Goal: Information Seeking & Learning: Learn about a topic

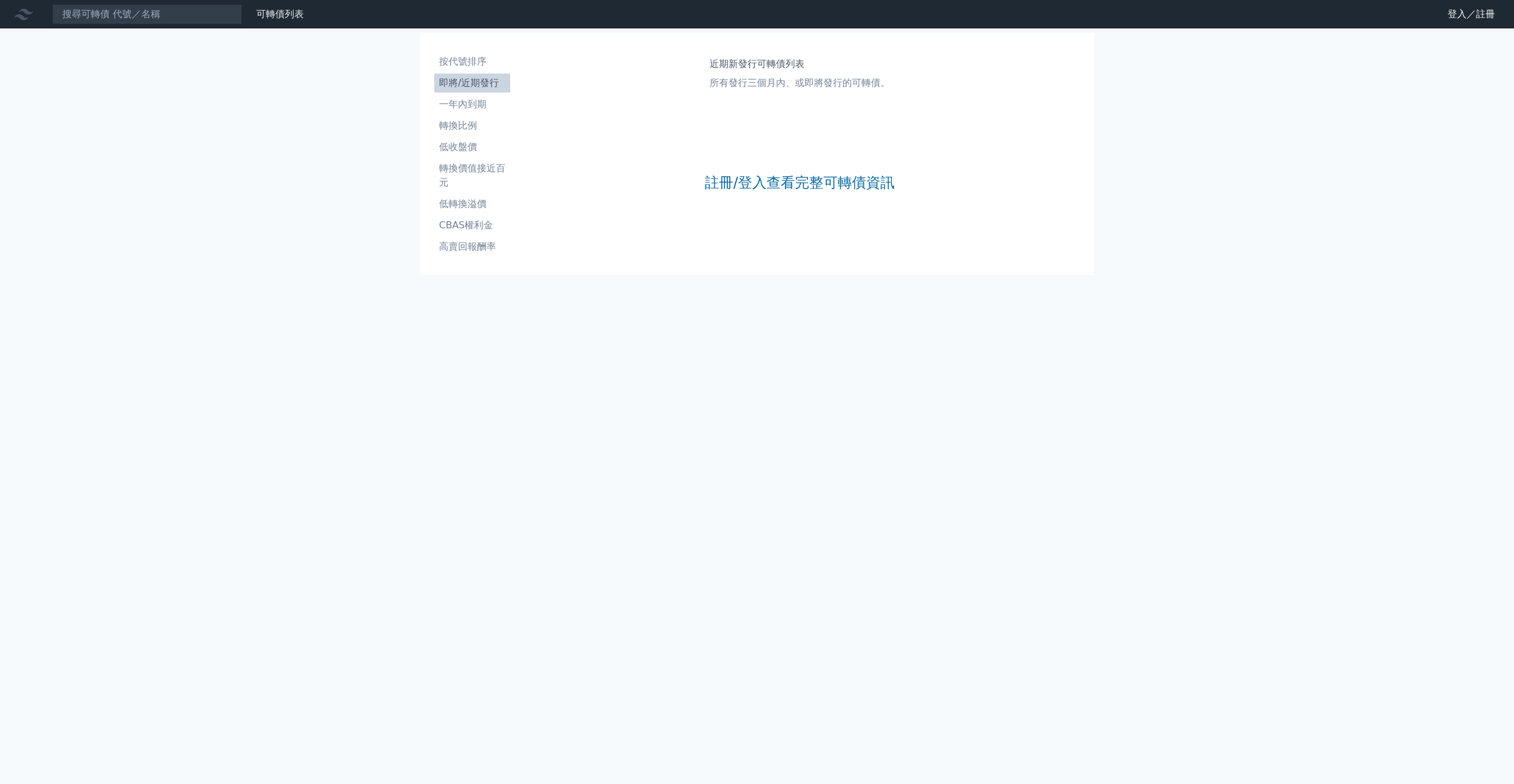
click at [487, 87] on li "即將/近期發行" at bounding box center [472, 83] width 76 height 15
click at [489, 86] on li "即將/近期發行" at bounding box center [472, 83] width 76 height 15
click at [781, 190] on link "註冊/登入查看完整可轉債資訊" at bounding box center [799, 183] width 190 height 19
click at [745, 109] on link "Google 登入／註冊" at bounding box center [757, 105] width 124 height 25
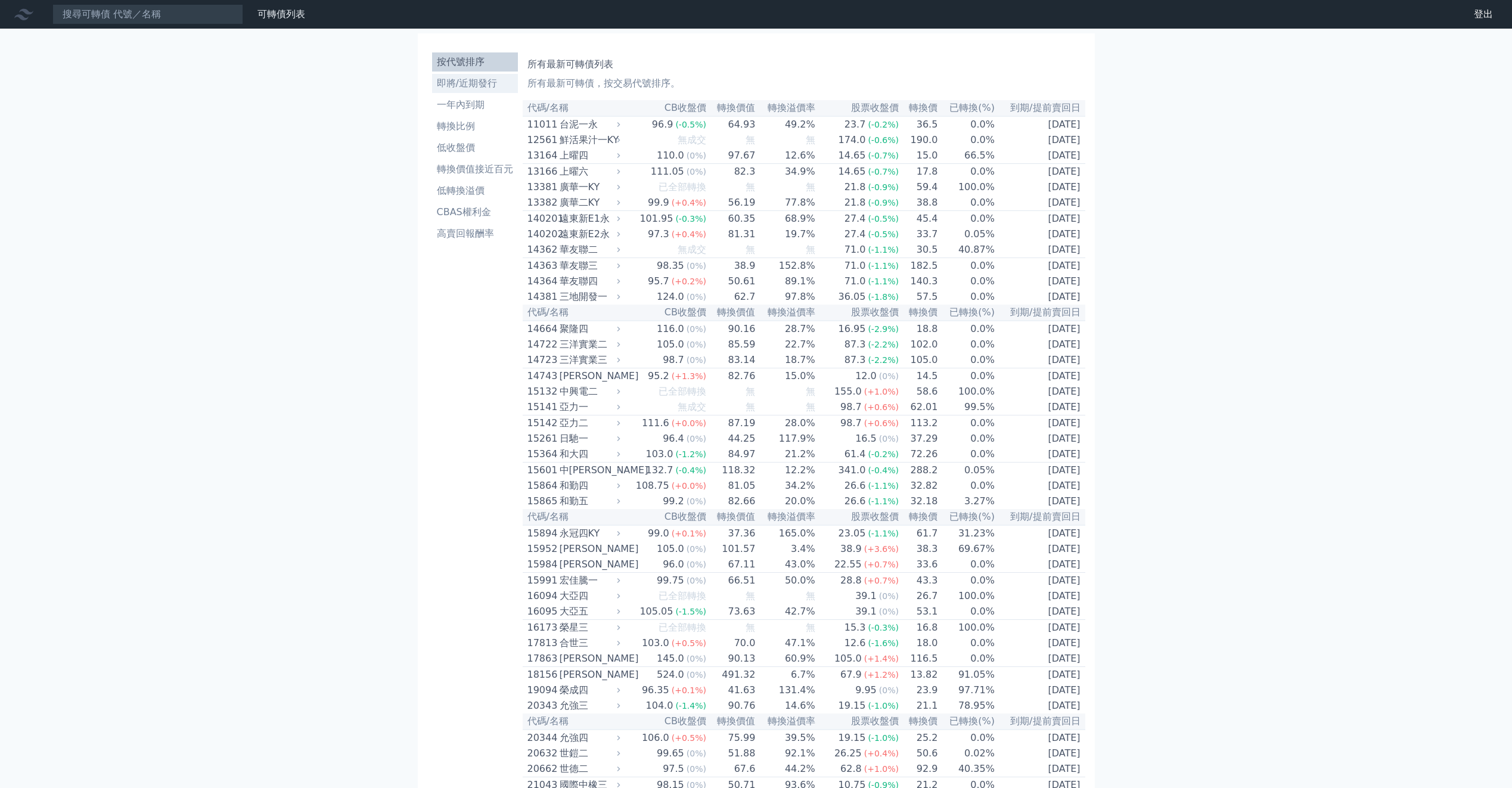
click at [485, 92] on link "即將/近期發行" at bounding box center [475, 84] width 86 height 19
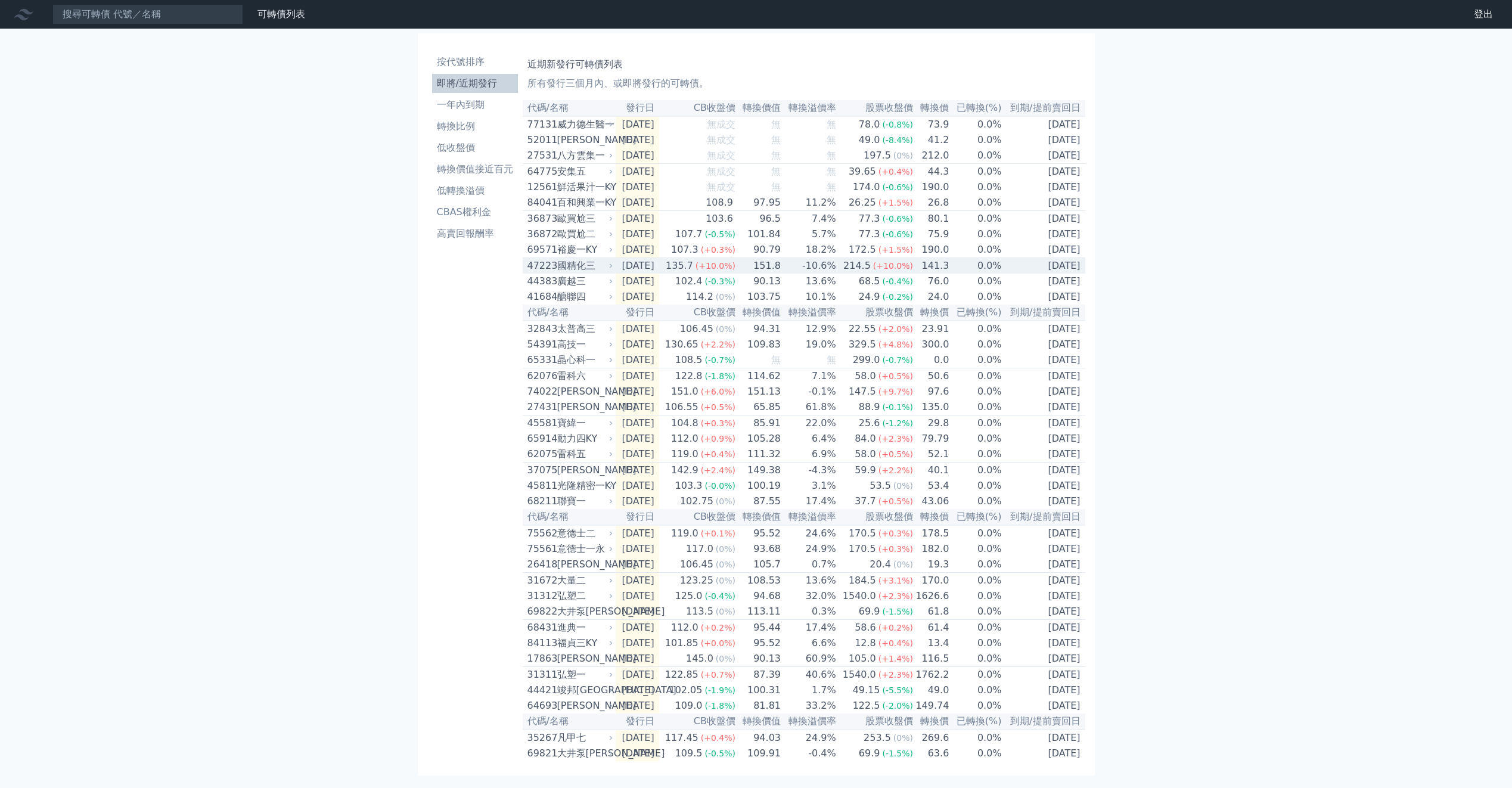
click at [583, 273] on div "國精化三" at bounding box center [584, 266] width 53 height 15
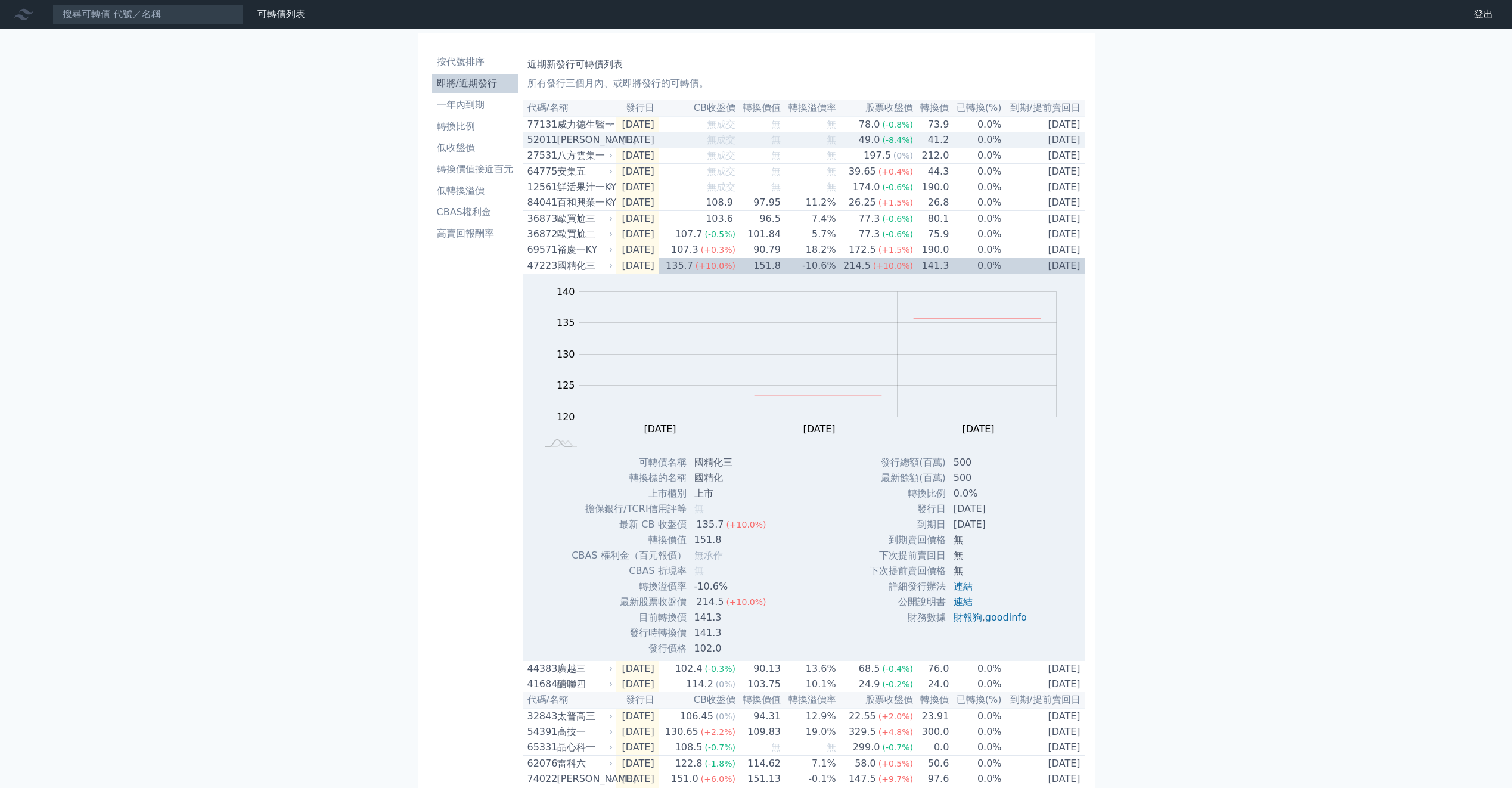
click at [572, 145] on div "[PERSON_NAME]" at bounding box center [584, 140] width 53 height 15
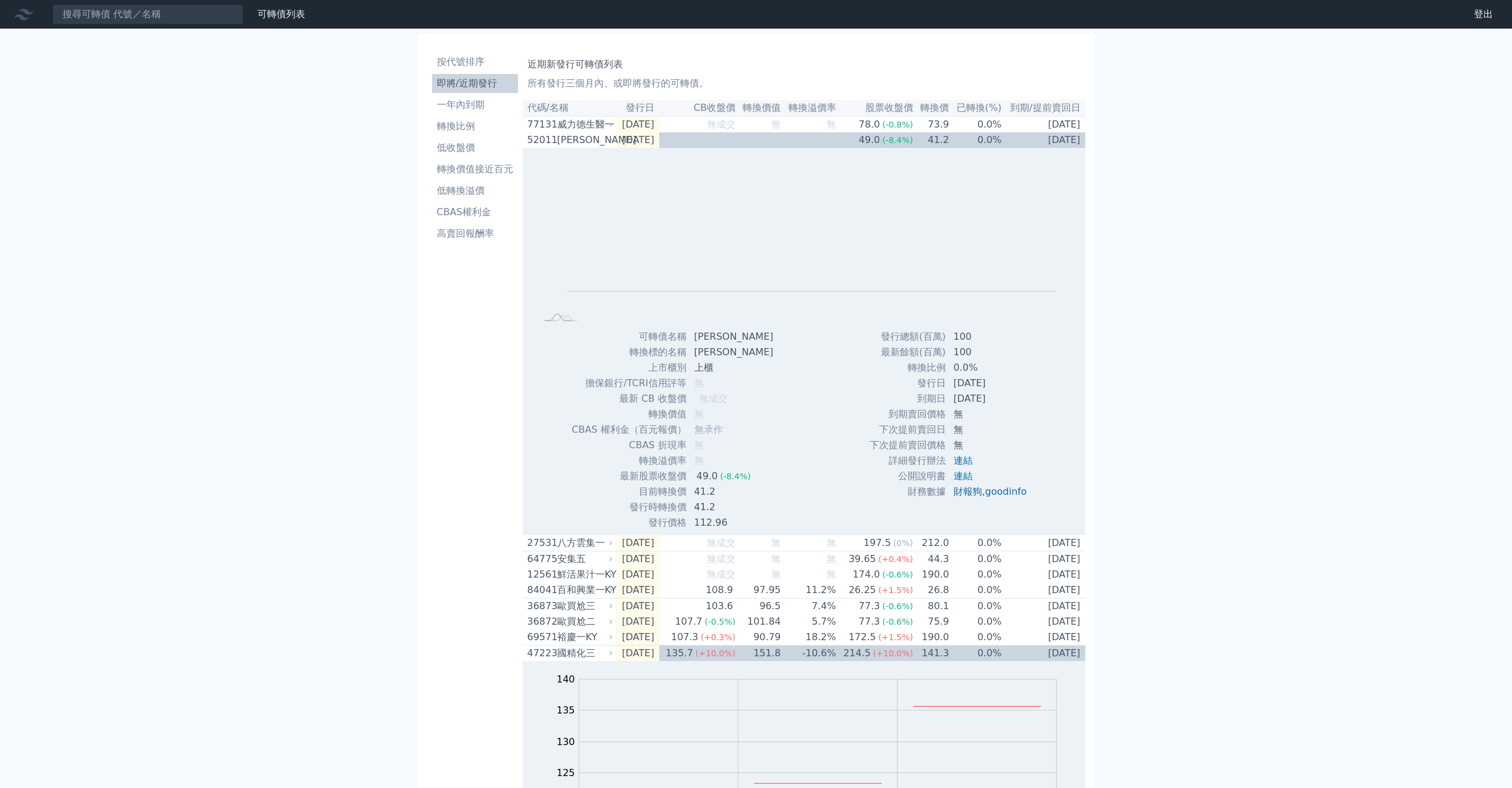
click at [326, 222] on div "可轉債列表 財務數據 可轉債列表 財務數據 登出 登出 按代號排序 即將/近期發行 一年內到期 轉換比例 低收盤價 轉換價值接近百元 低轉換溢價" at bounding box center [756, 778] width 1512 height 1555
click at [372, 320] on div "可轉債列表 財務數據 可轉債列表 財務數據 登出 登出 按代號排序 即將/近期發行 一年內到期 轉換比例 低收盤價 轉換價值接近百元 低轉換溢價" at bounding box center [756, 778] width 1512 height 1555
click at [1224, 227] on div "可轉債列表 財務數據 可轉債列表 財務數據 登出 登出 按代號排序 即將/近期發行 一年內到期 轉換比例 低收盤價 轉換價值接近百元 低轉換溢價" at bounding box center [756, 778] width 1512 height 1555
click at [355, 321] on div "可轉債列表 財務數據 可轉債列表 財務數據 登出 登出 按代號排序 即將/近期發行 一年內到期 轉換比例 低收盤價 轉換價值接近百元 低轉換溢價" at bounding box center [756, 778] width 1512 height 1555
click at [359, 323] on div "可轉債列表 財務數據 可轉債列表 財務數據 登出 登出 按代號排序 即將/近期發行 一年內到期 轉換比例 低收盤價 轉換價值接近百元 低轉換溢價" at bounding box center [756, 778] width 1512 height 1555
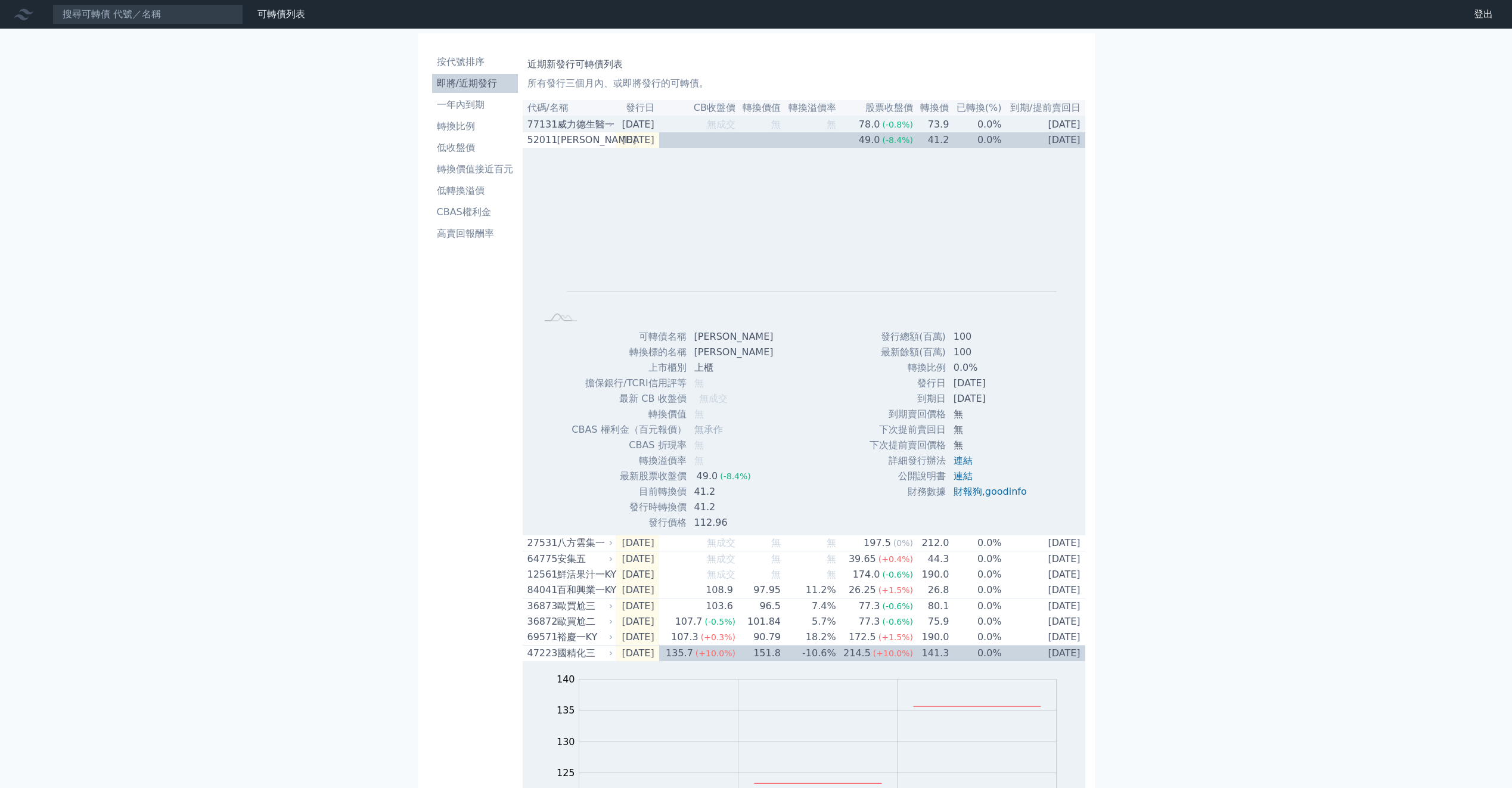
click at [583, 122] on div "威力德生醫一" at bounding box center [584, 124] width 53 height 15
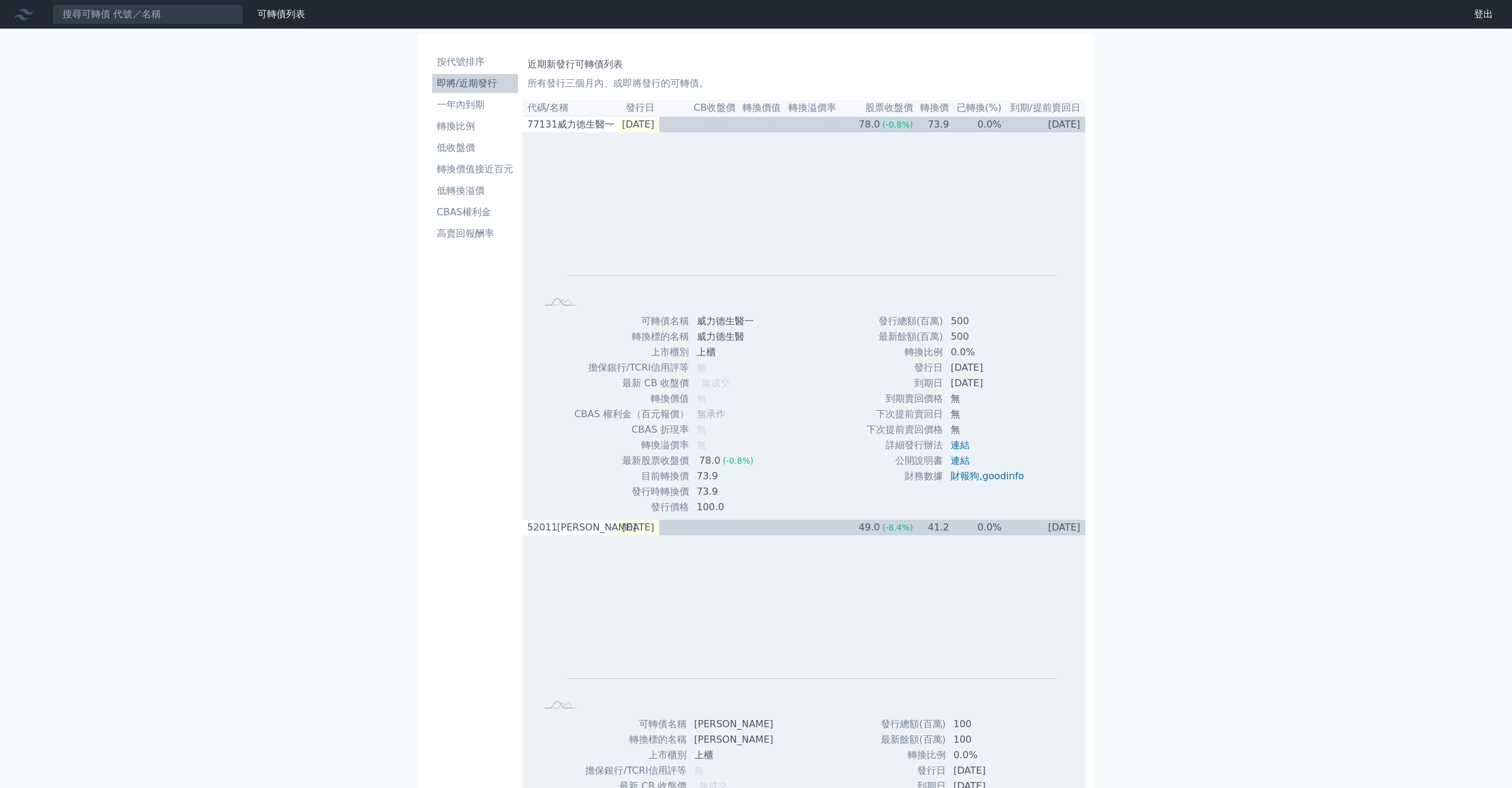
click at [466, 101] on li "一年內到期" at bounding box center [475, 104] width 86 height 15
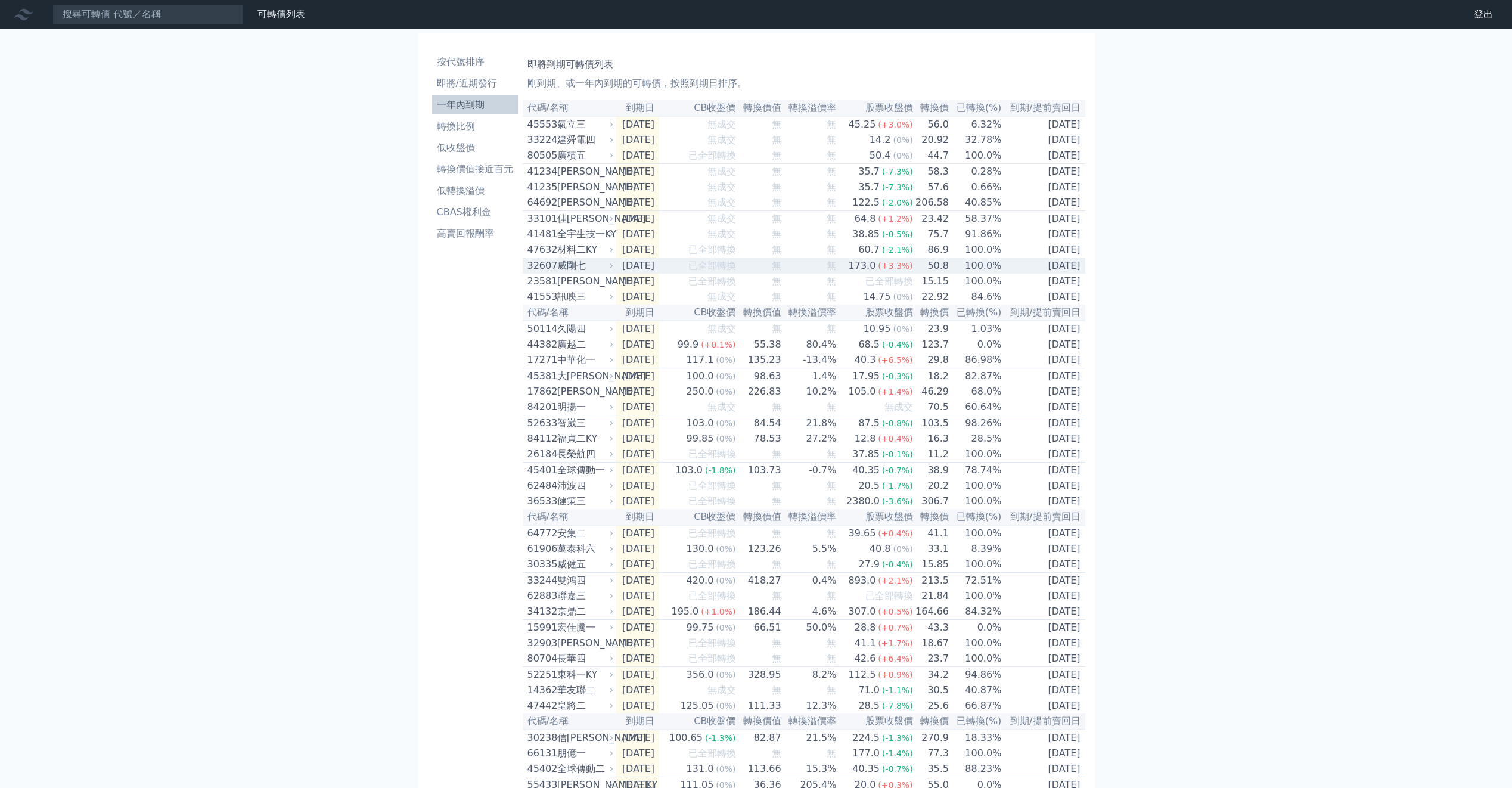
click at [577, 273] on div "威剛七" at bounding box center [584, 266] width 53 height 15
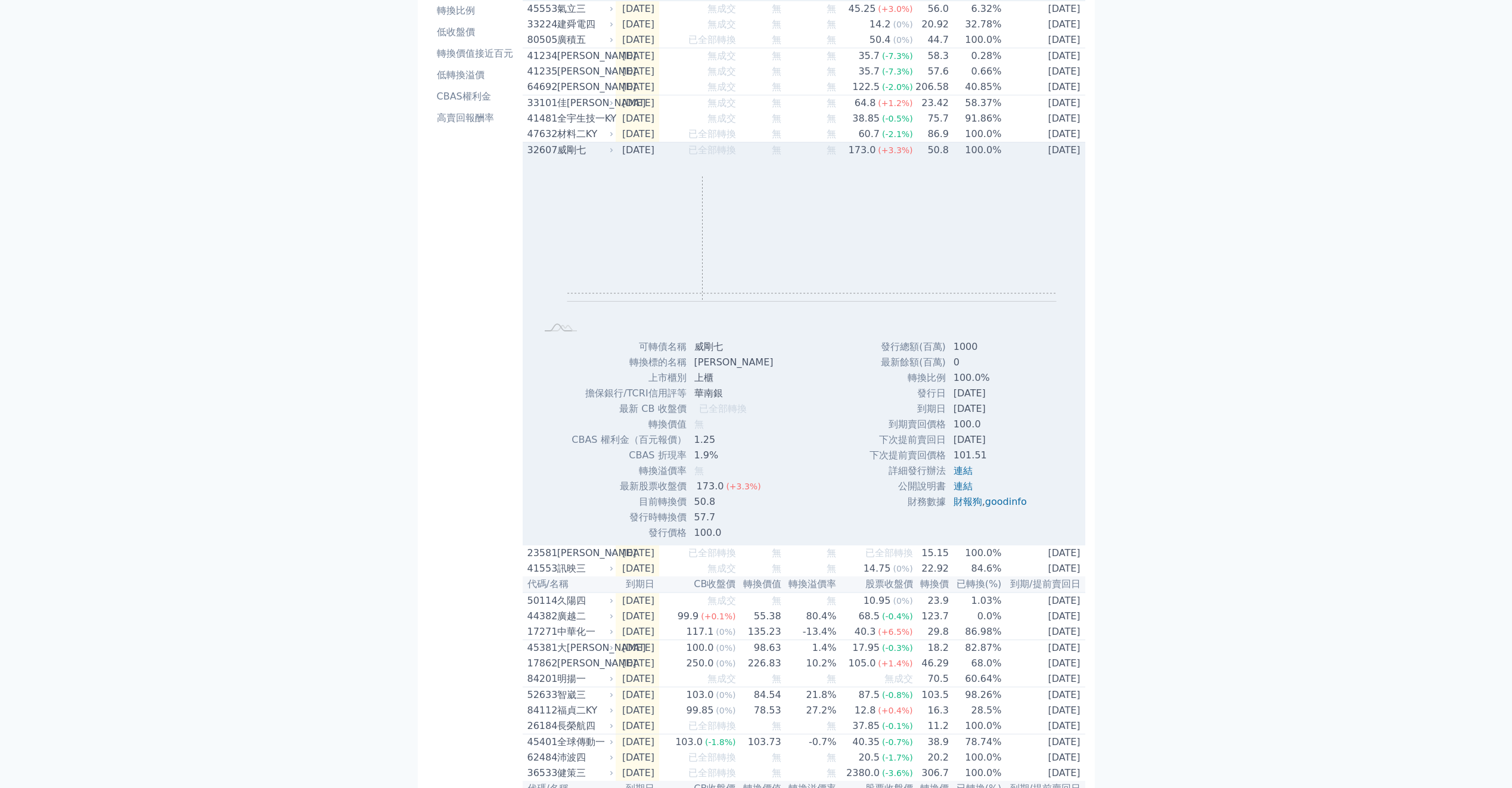
scroll to position [119, 0]
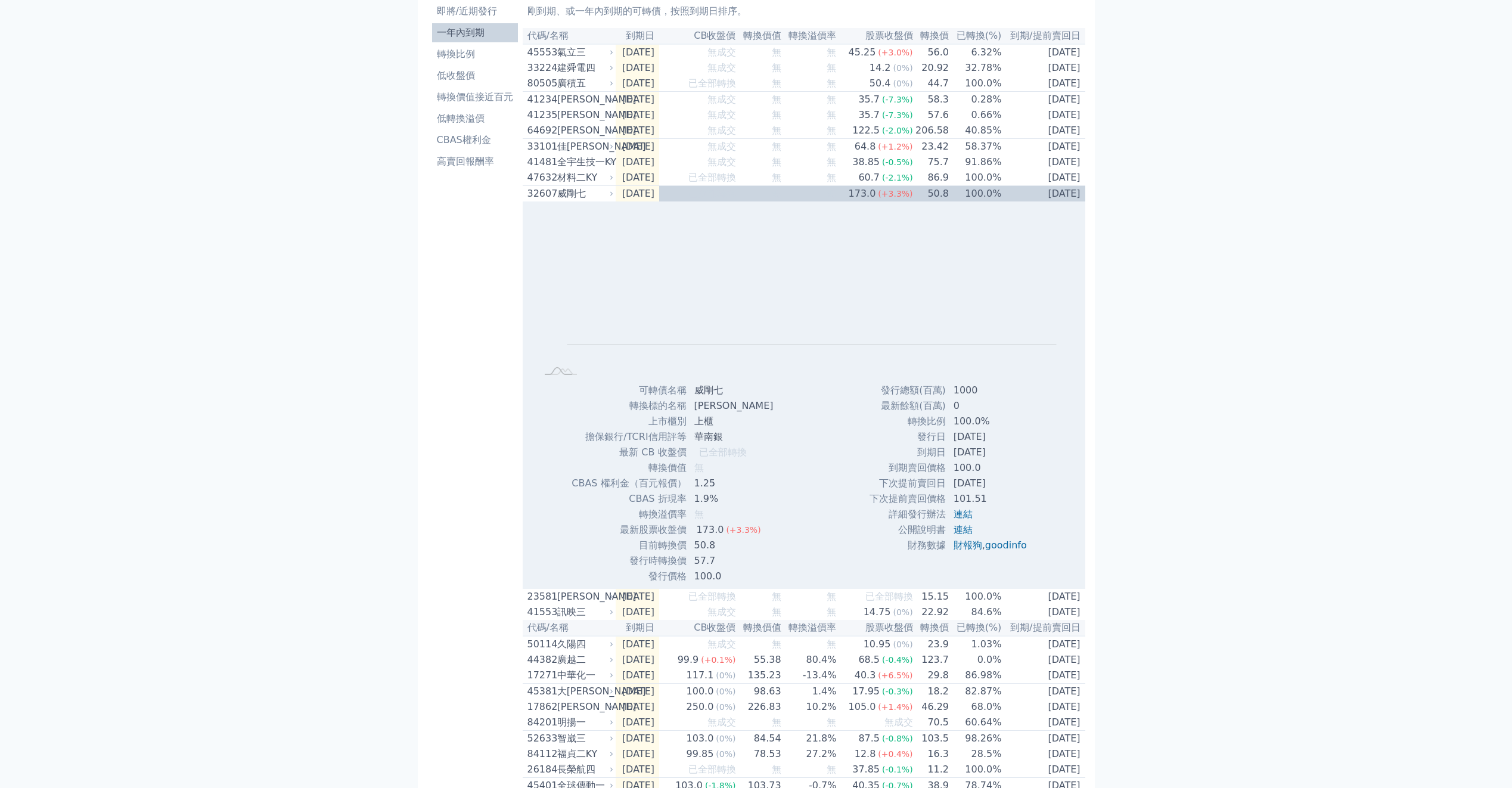
scroll to position [0, 0]
